Goal: Task Accomplishment & Management: Manage account settings

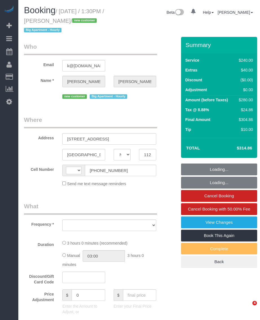
select select "NY"
select select "string:stripe-pm_1SEnTZ4VGloSiKo70cs2KHcC"
select select "180"
select select "number:60"
select select "number:74"
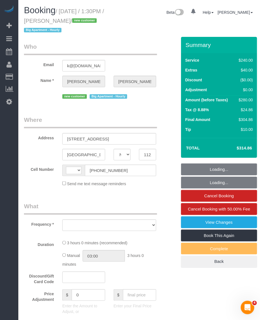
select select "number:15"
select select "number:5"
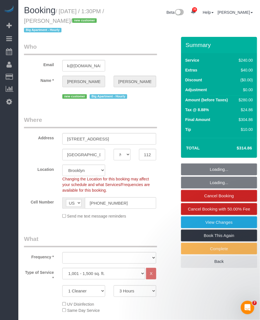
select select "string:[GEOGRAPHIC_DATA]"
select select "object:1417"
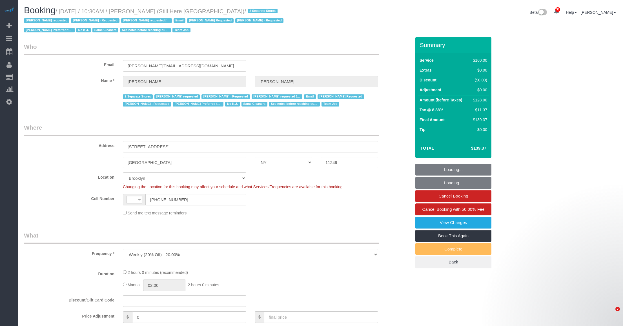
select select "NY"
select select "object:622"
select select "string:[GEOGRAPHIC_DATA]"
select select "string:stripe-pm_1Oyz8t4VGloSiKo71skqOF54"
select select "number:89"
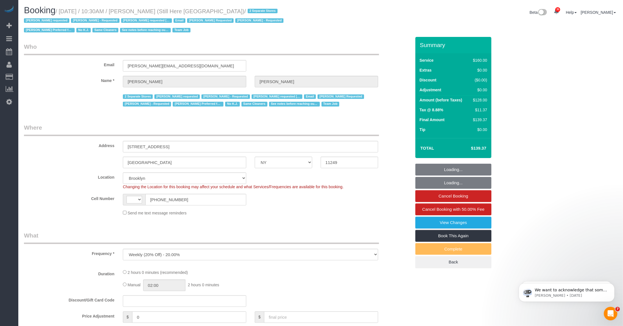
select select "number:90"
select select "number:15"
select select "number:5"
select select "120"
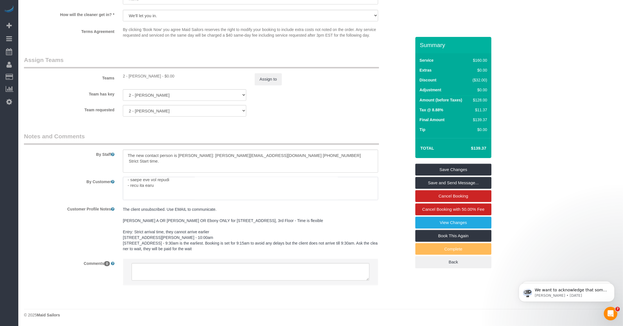
scroll to position [113, 0]
